Goal: Communication & Community: Answer question/provide support

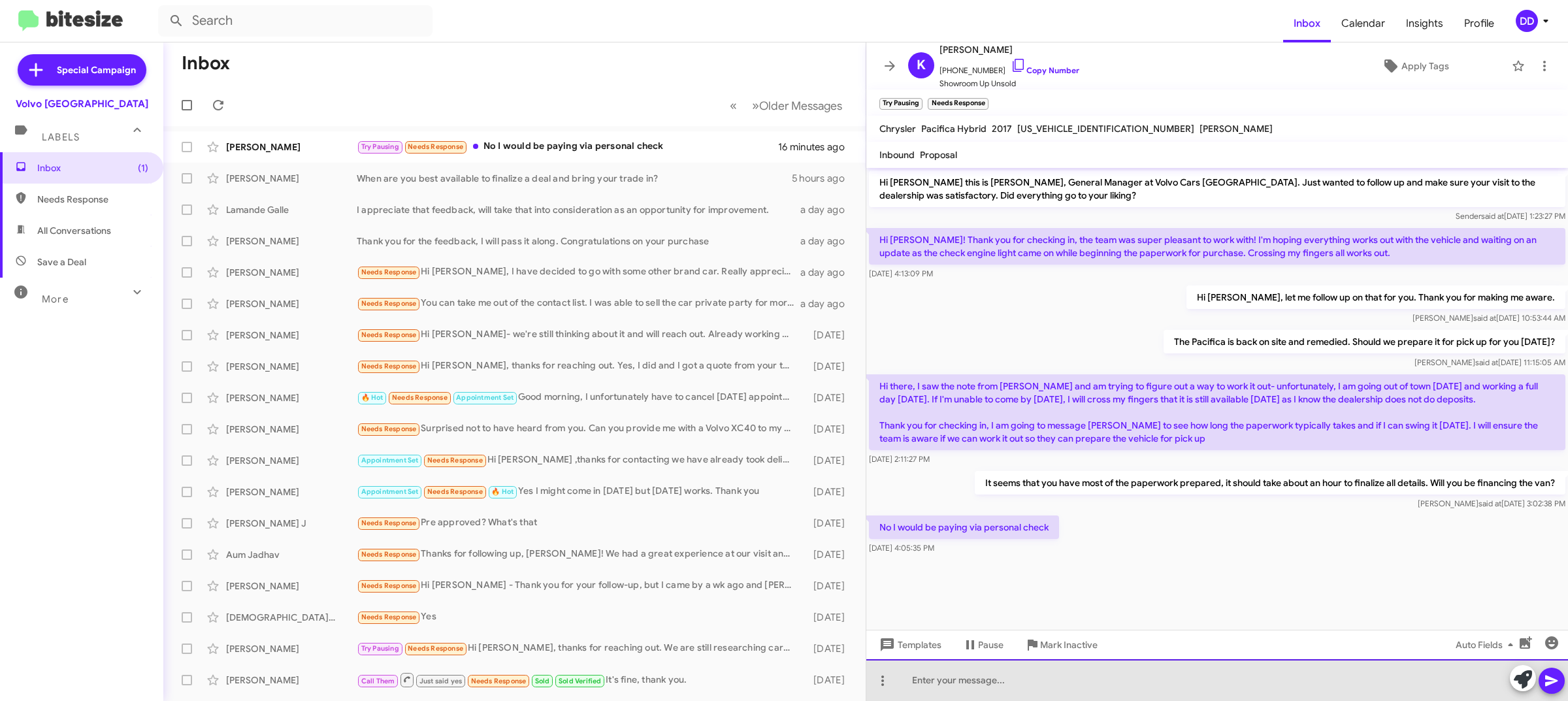
click at [1267, 689] on div at bounding box center [1217, 680] width 702 height 42
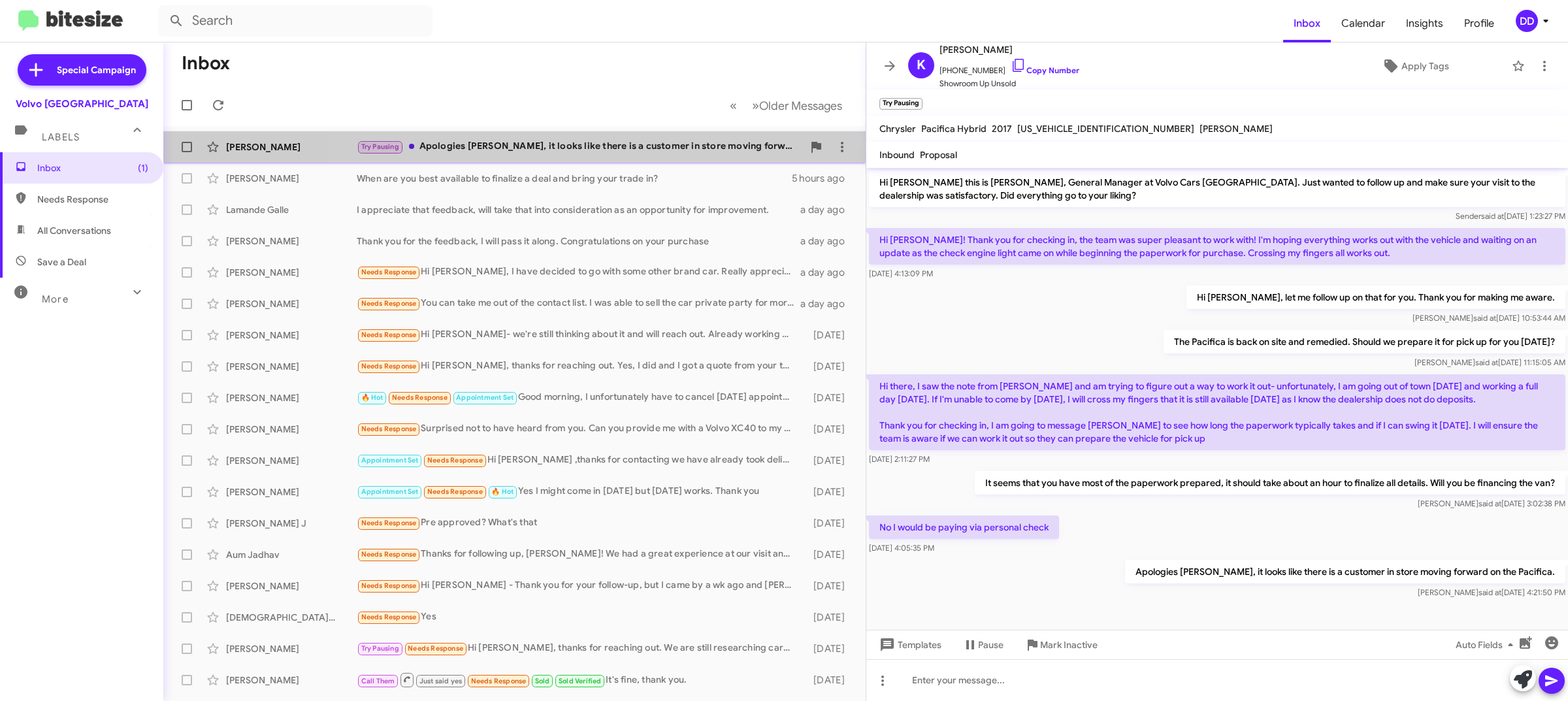
click at [583, 150] on div "Try Pausing Apologies Katie, it looks like there is a customer in store moving …" at bounding box center [580, 147] width 447 height 15
